Goal: Use online tool/utility: Utilize a website feature to perform a specific function

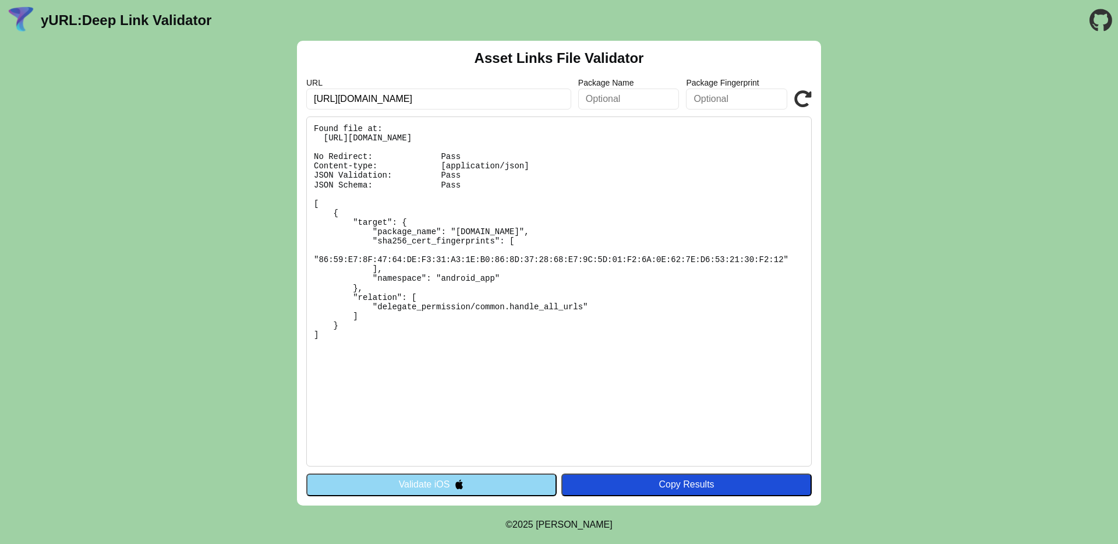
click at [458, 105] on input "[URL][DOMAIN_NAME]" at bounding box center [438, 98] width 265 height 21
paste input "d2k8ikwstaamh5.cloudfront.net"
type input "d2k8ikwstaamh5.cloudfront.net"
click at [448, 488] on button "Validate iOS" at bounding box center [431, 484] width 250 height 22
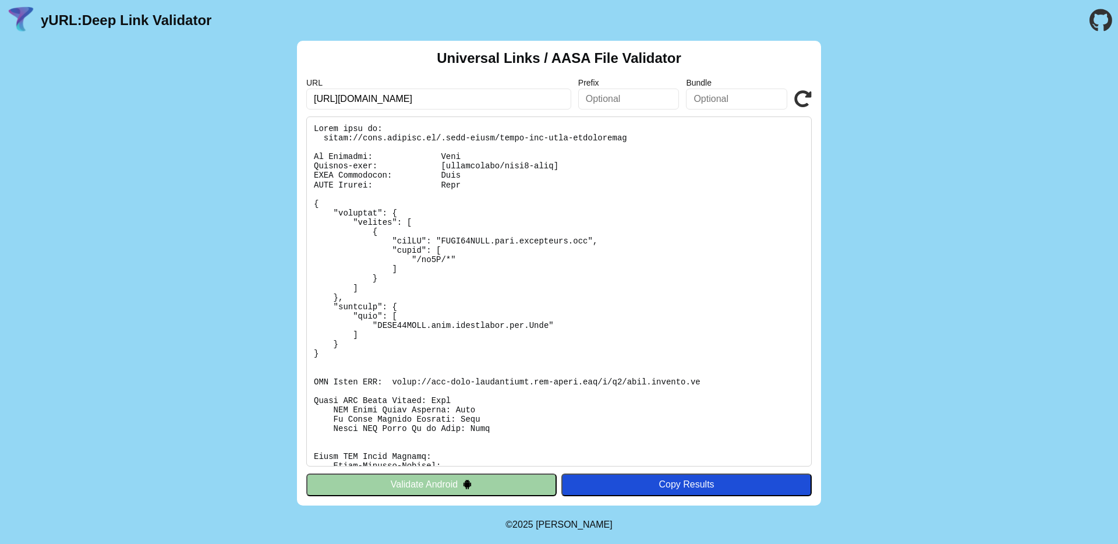
click at [386, 489] on button "Validate Android" at bounding box center [431, 484] width 250 height 22
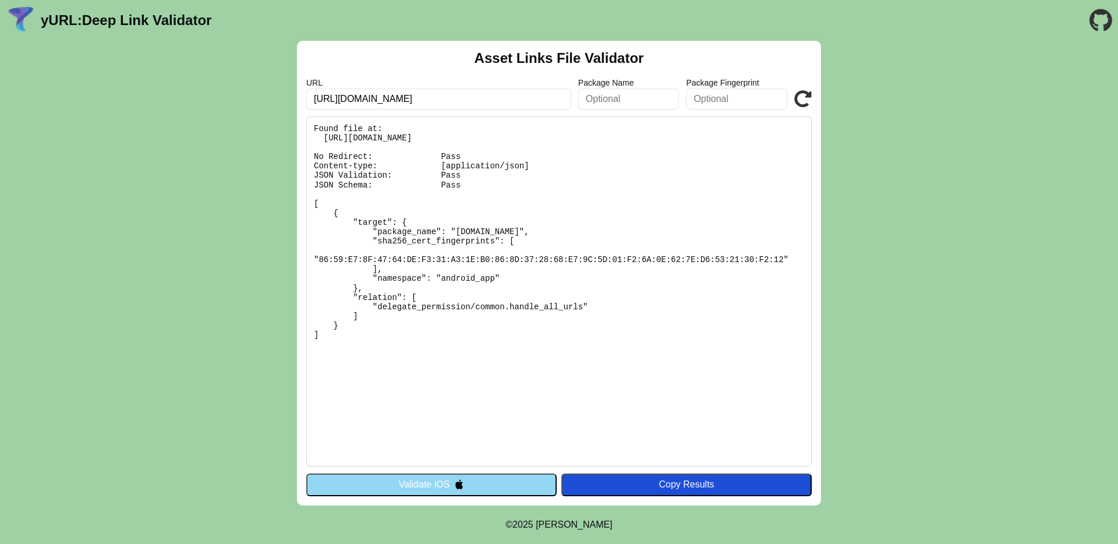
click at [403, 487] on button "Validate iOS" at bounding box center [431, 484] width 250 height 22
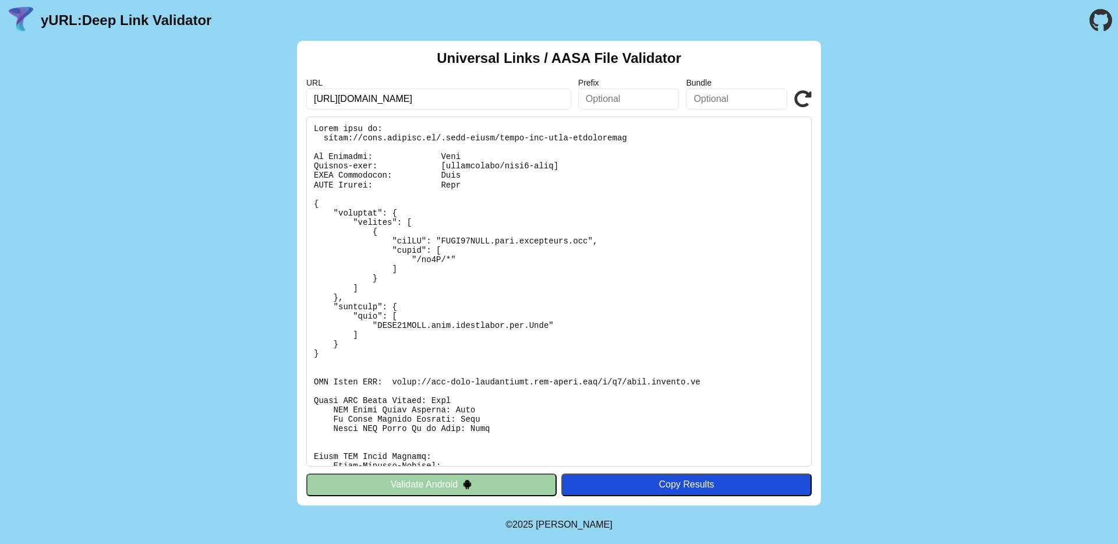
click at [403, 487] on button "Validate Android" at bounding box center [431, 484] width 250 height 22
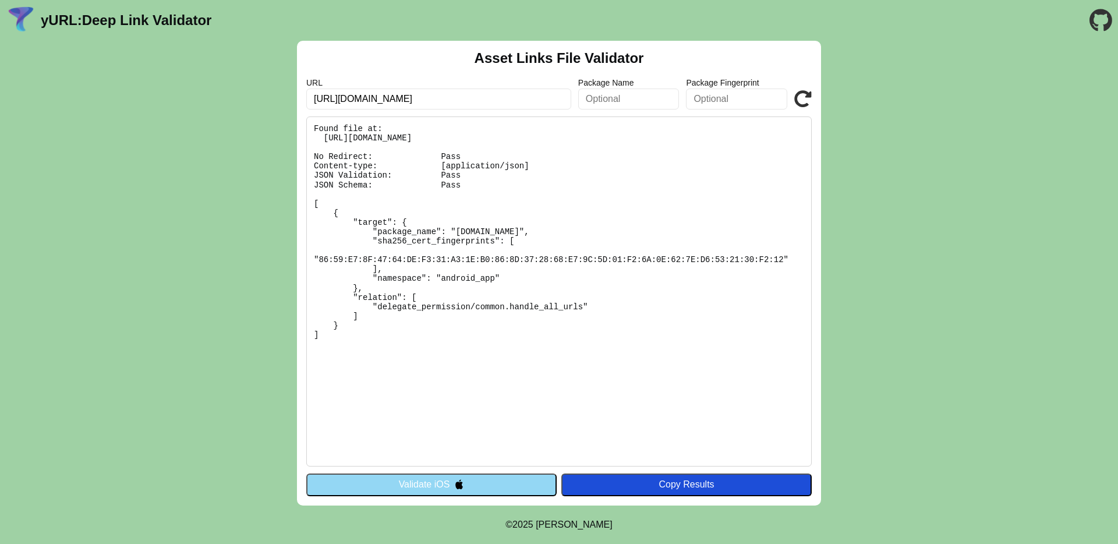
click at [420, 91] on input "[URL][DOMAIN_NAME]" at bounding box center [438, 98] width 265 height 21
paste input "[DOMAIN_NAME]"
type input "[DOMAIN_NAME]"
click at [372, 474] on button "Validate iOS" at bounding box center [431, 484] width 250 height 22
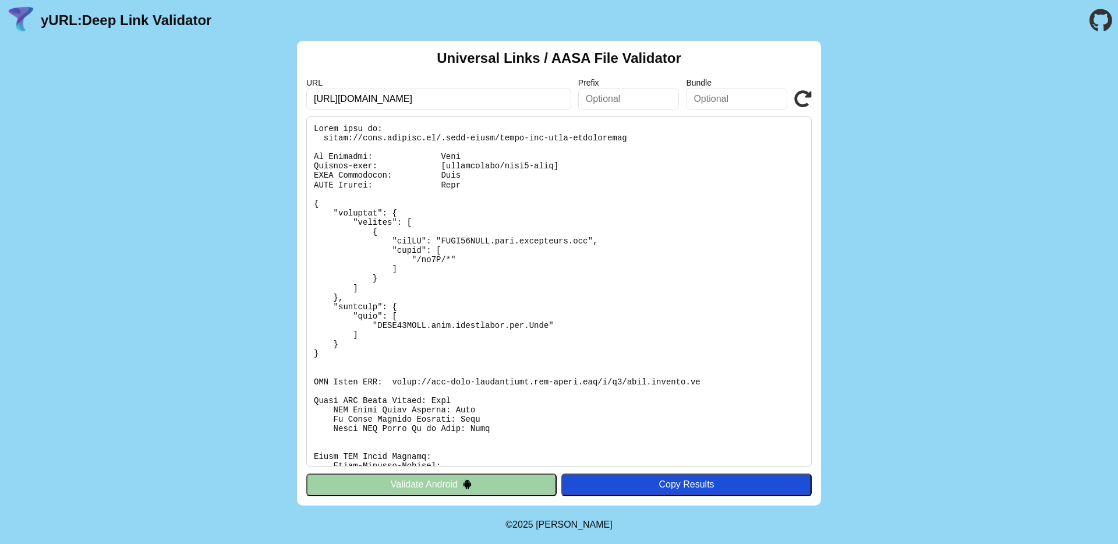
click at [502, 97] on input "https://mtel.onelink.me" at bounding box center [438, 98] width 265 height 21
paste input "[DOMAIN_NAME]"
type input "[DOMAIN_NAME]"
click at [808, 95] on icon at bounding box center [802, 98] width 17 height 17
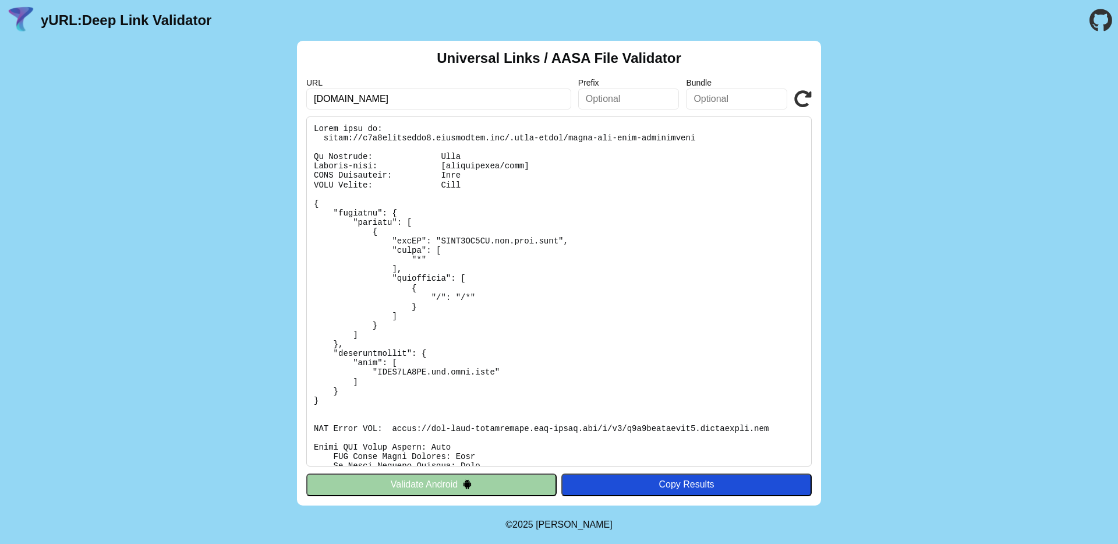
click at [361, 487] on button "Validate Android" at bounding box center [431, 484] width 250 height 22
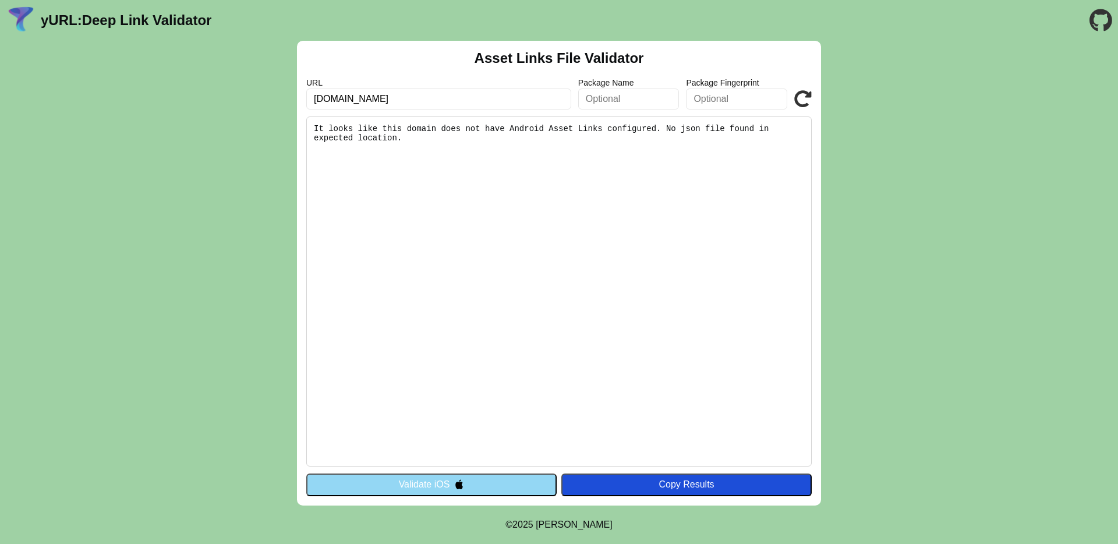
click at [798, 91] on icon at bounding box center [802, 98] width 17 height 17
click at [403, 476] on button "Validate iOS" at bounding box center [431, 484] width 250 height 22
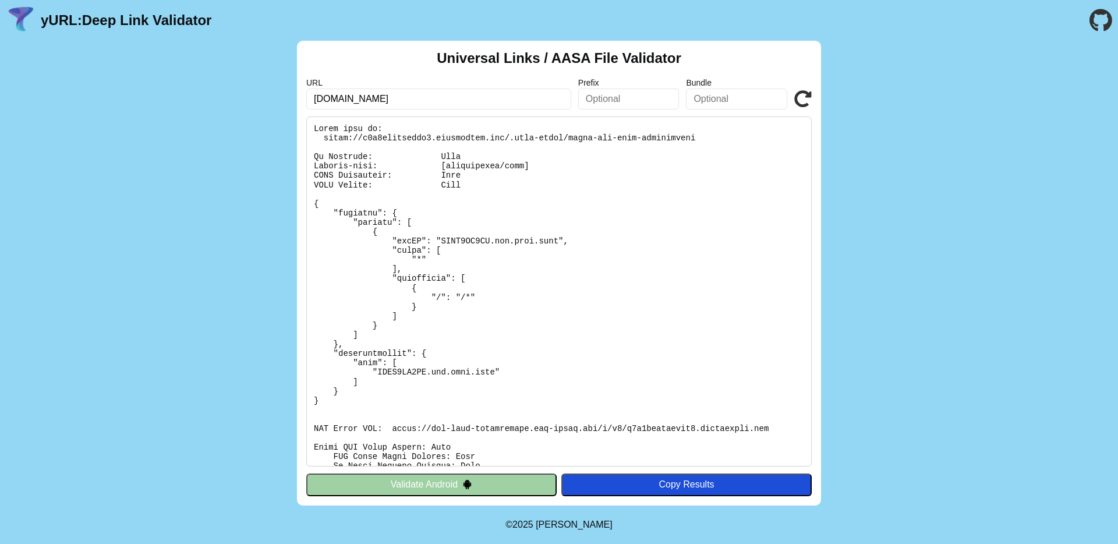
click at [806, 91] on icon at bounding box center [802, 98] width 17 height 17
click at [983, 188] on div "Universal Links / AASA File Validator URL [DOMAIN_NAME] Prefix Bundle Validate …" at bounding box center [559, 273] width 1118 height 465
